Goal: Find specific page/section: Find specific page/section

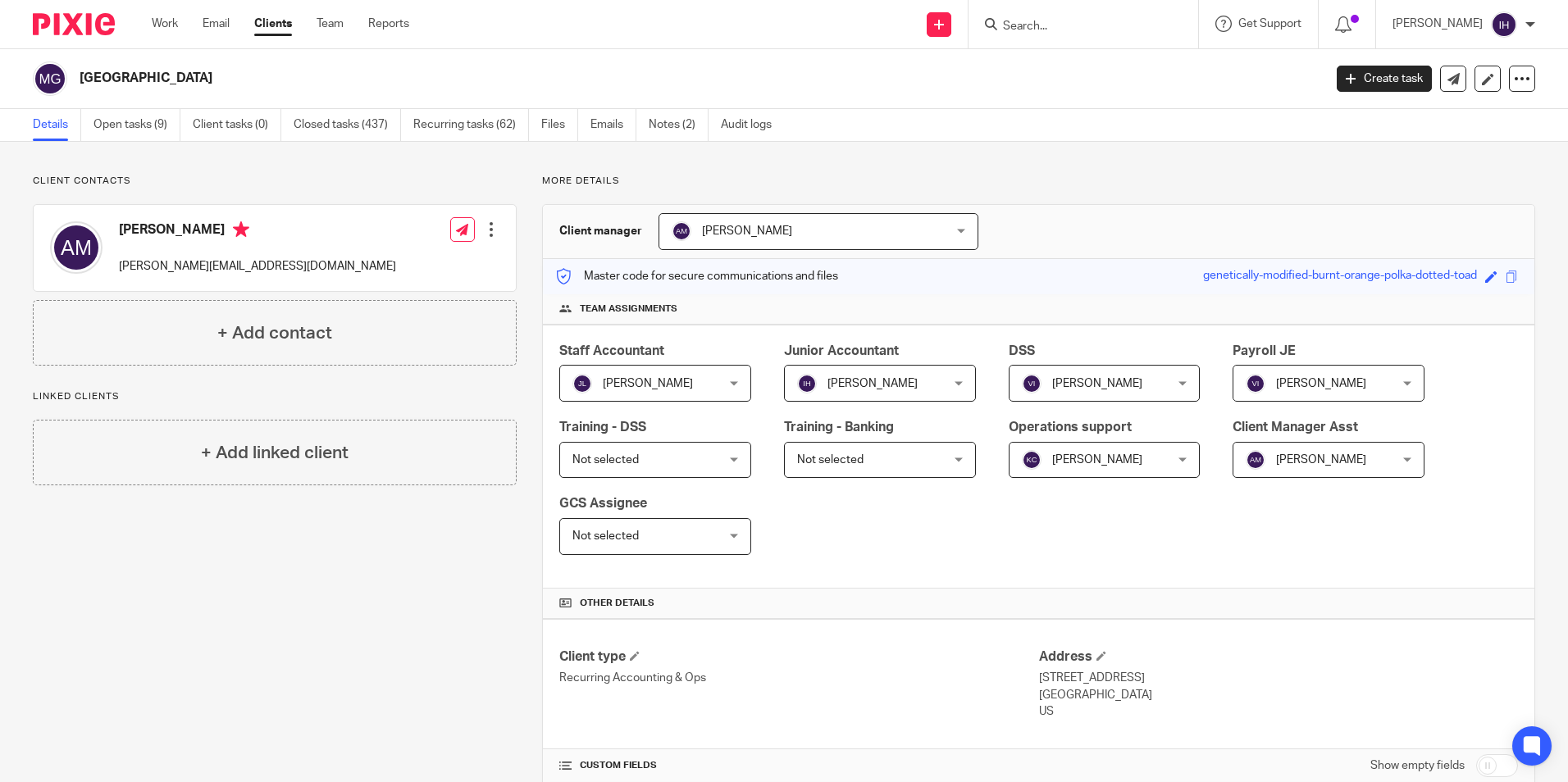
click at [1037, 31] on input "Search" at bounding box center [1075, 27] width 147 height 15
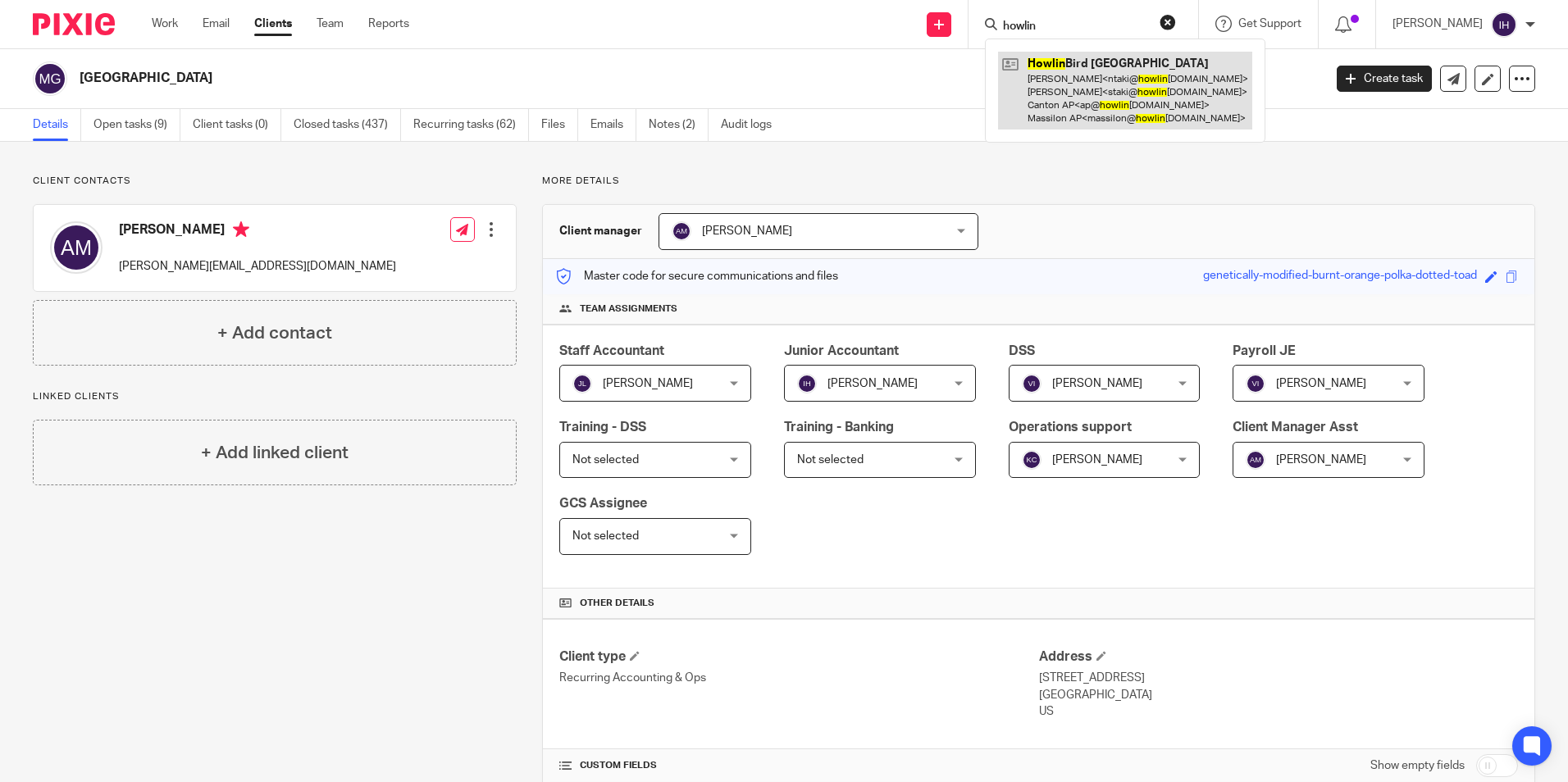
type input "howlin"
click at [1077, 124] on link at bounding box center [1125, 91] width 254 height 78
click at [1072, 109] on link at bounding box center [1125, 91] width 254 height 78
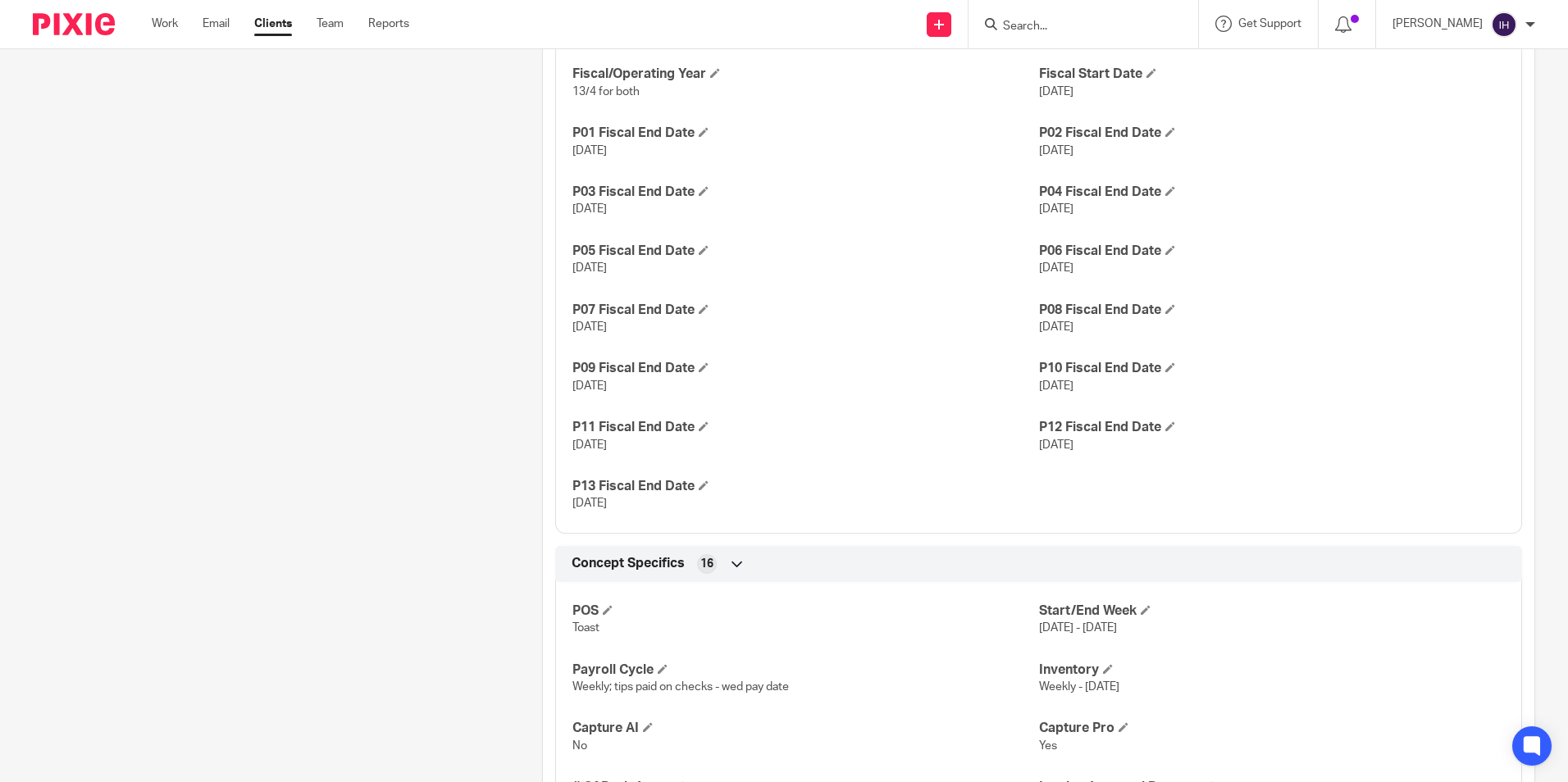
scroll to position [1558, 0]
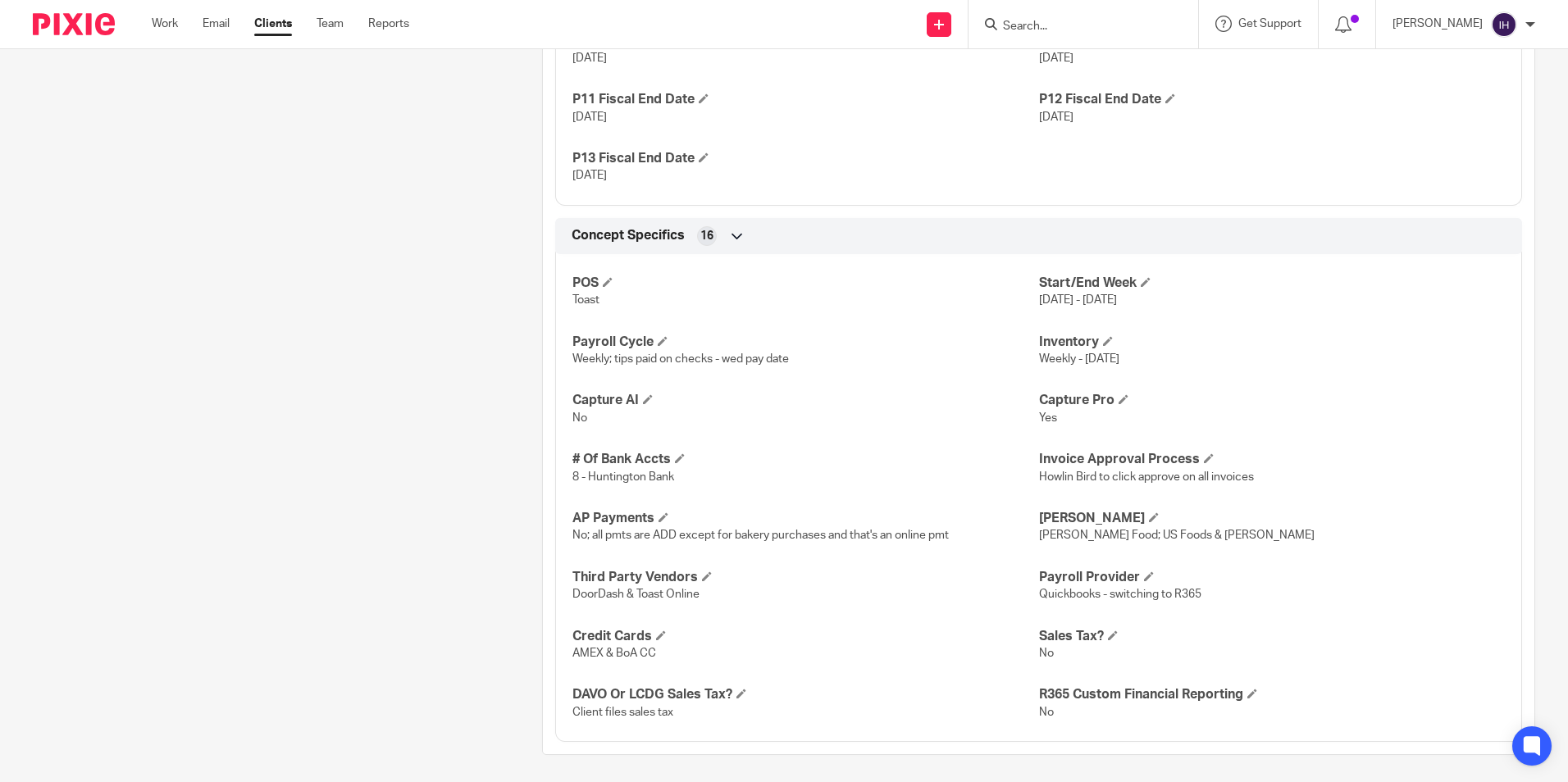
click at [1122, 26] on input "Search" at bounding box center [1075, 27] width 147 height 15
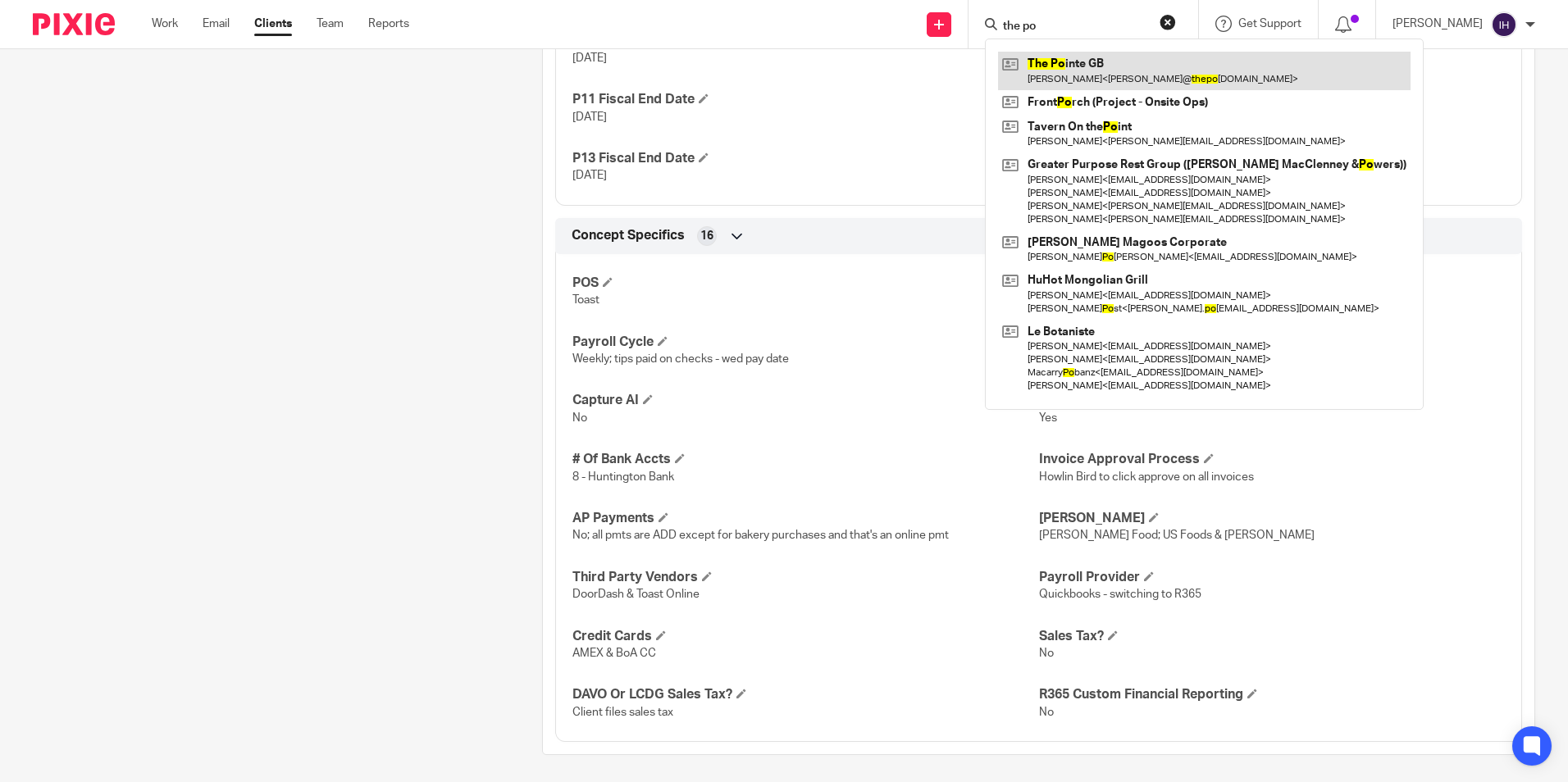
type input "the po"
click at [1075, 64] on link at bounding box center [1204, 71] width 412 height 38
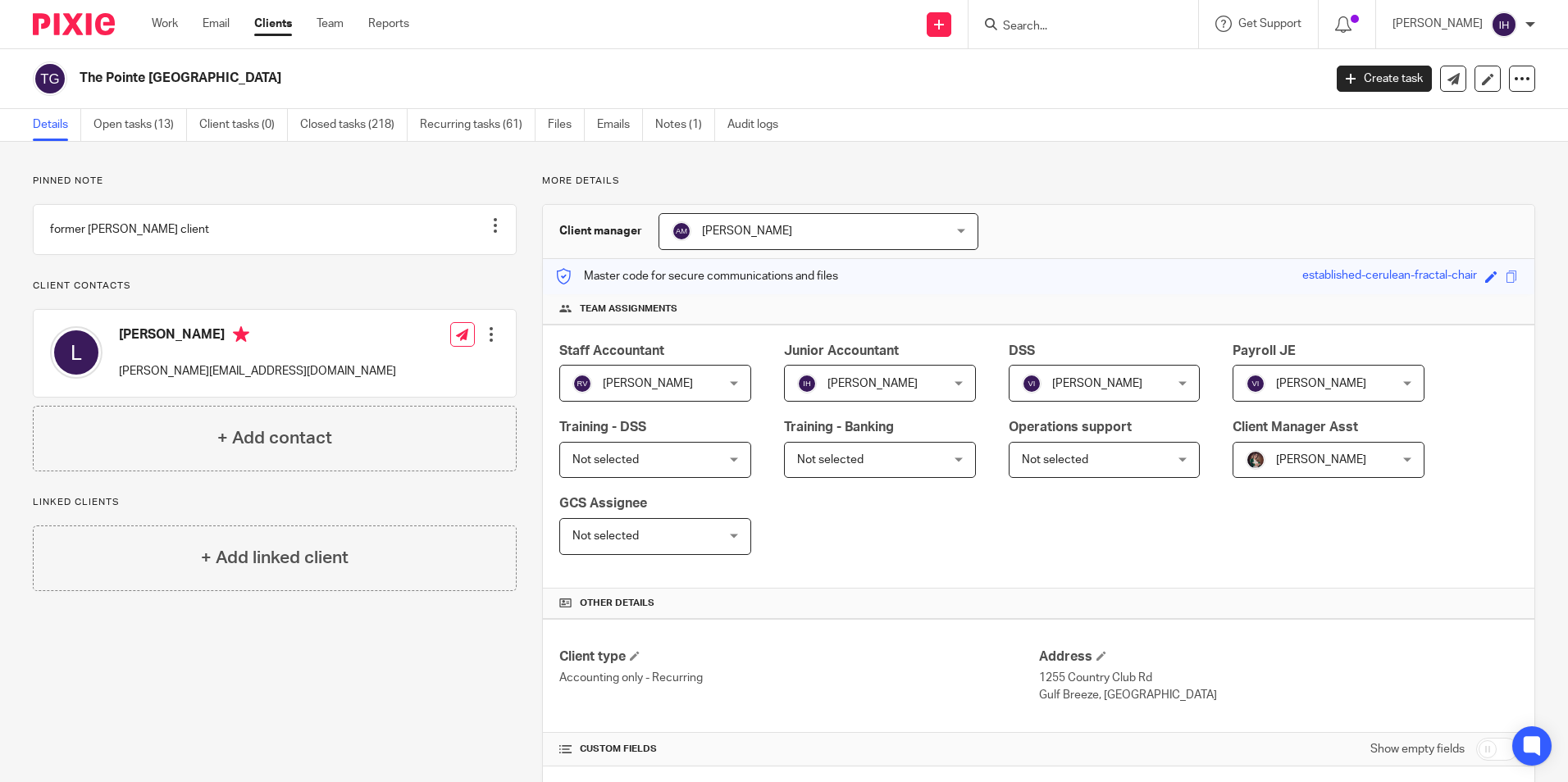
click at [1006, 29] on input "Search" at bounding box center [1075, 27] width 147 height 15
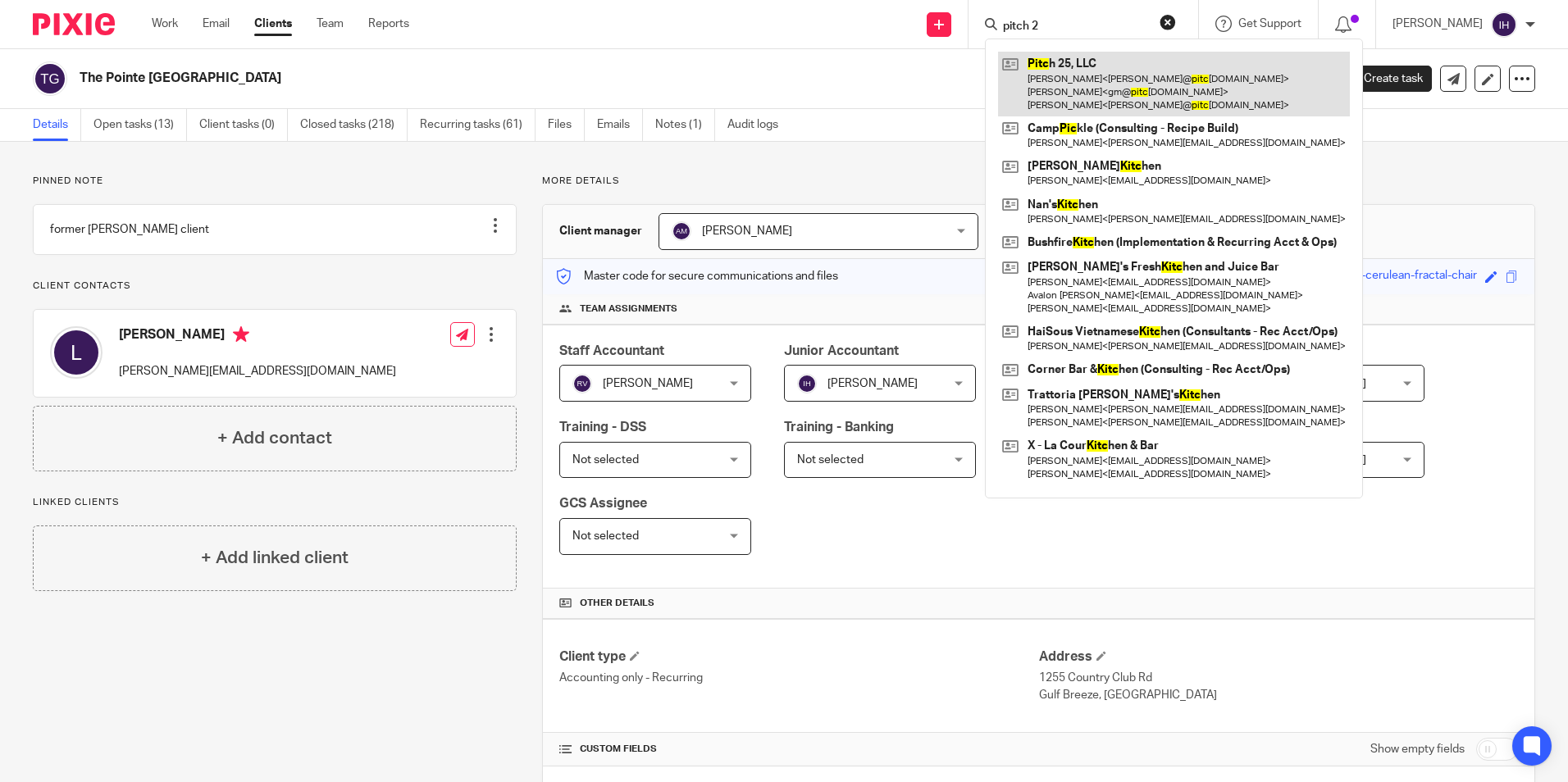
type input "pitch 2"
click at [1107, 67] on link at bounding box center [1174, 84] width 352 height 65
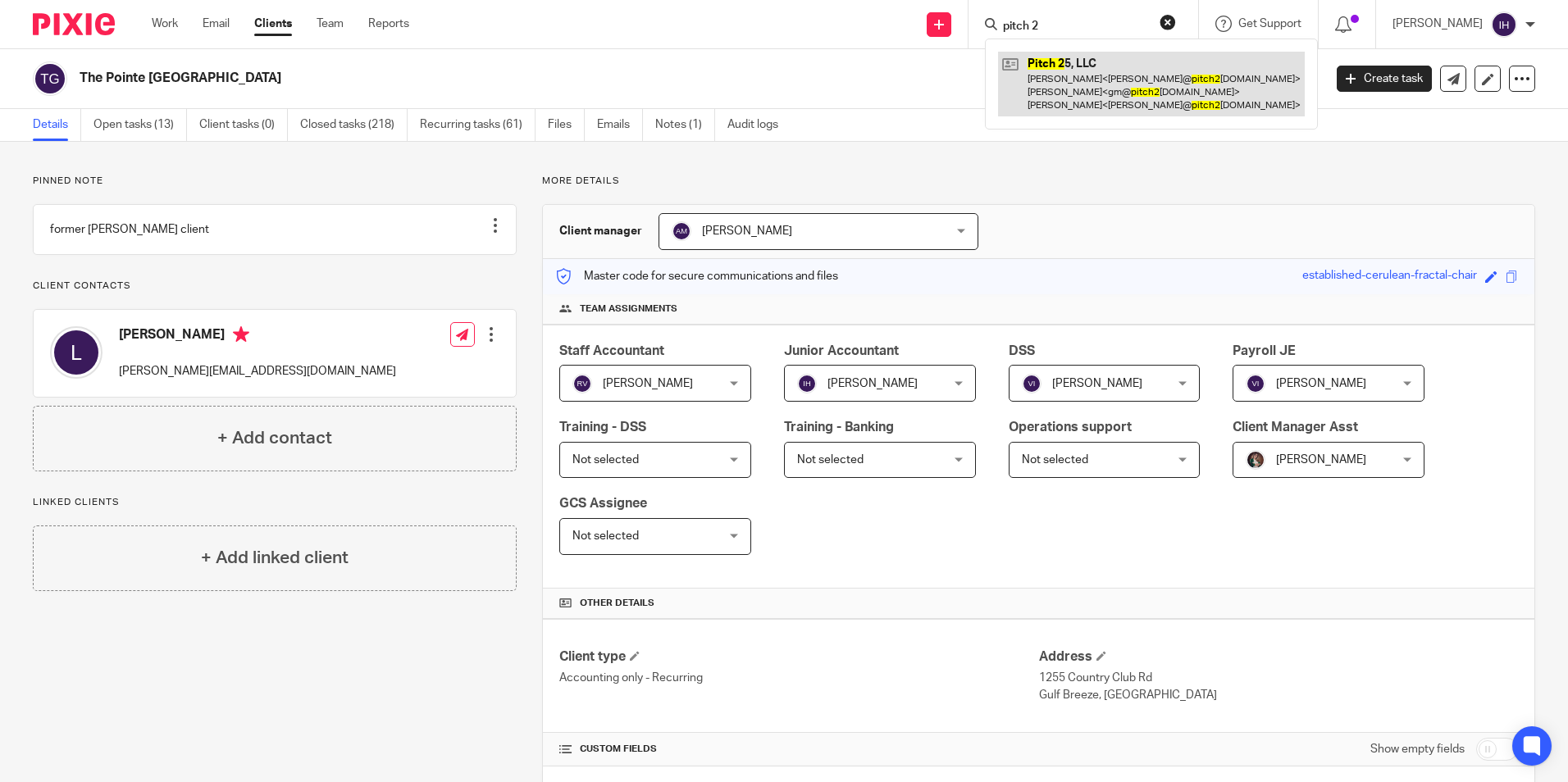
click at [1092, 87] on link at bounding box center [1152, 84] width 307 height 65
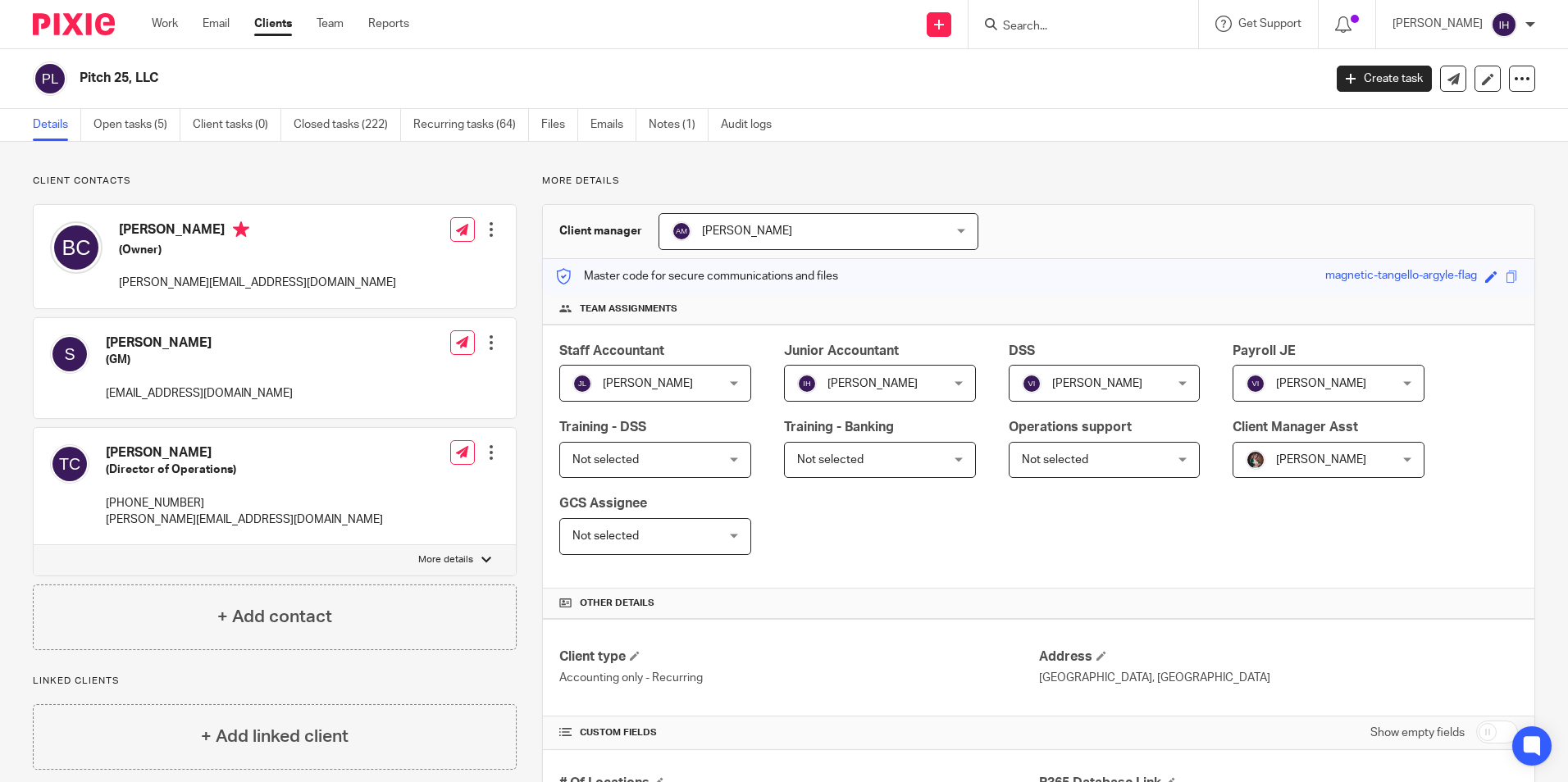
click at [92, 14] on img at bounding box center [74, 24] width 82 height 22
